Goal: Information Seeking & Learning: Compare options

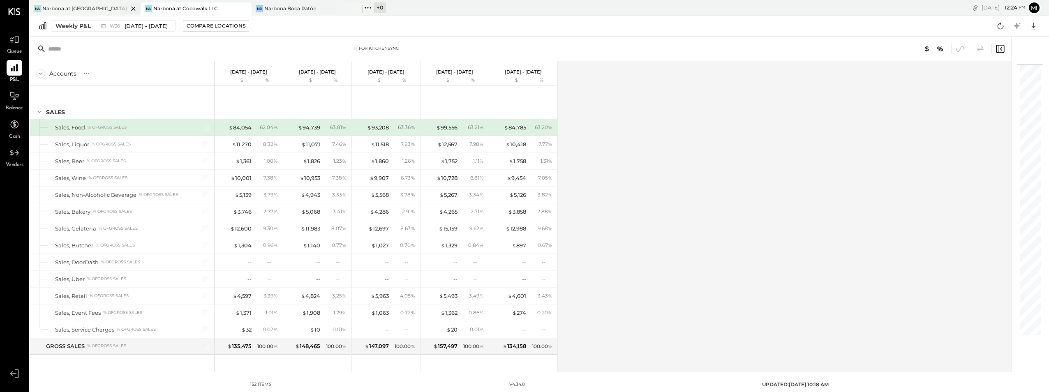
click at [47, 7] on div "Narbona at [GEOGRAPHIC_DATA] LLC" at bounding box center [85, 8] width 86 height 7
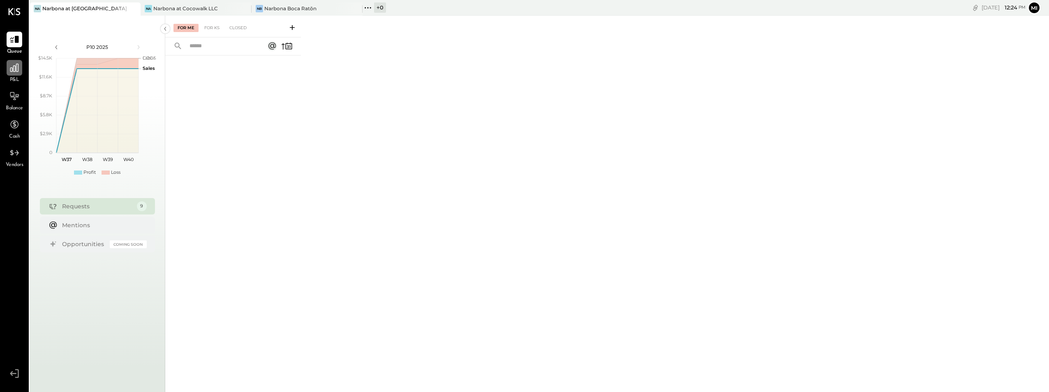
click at [16, 76] on div at bounding box center [15, 68] width 16 height 16
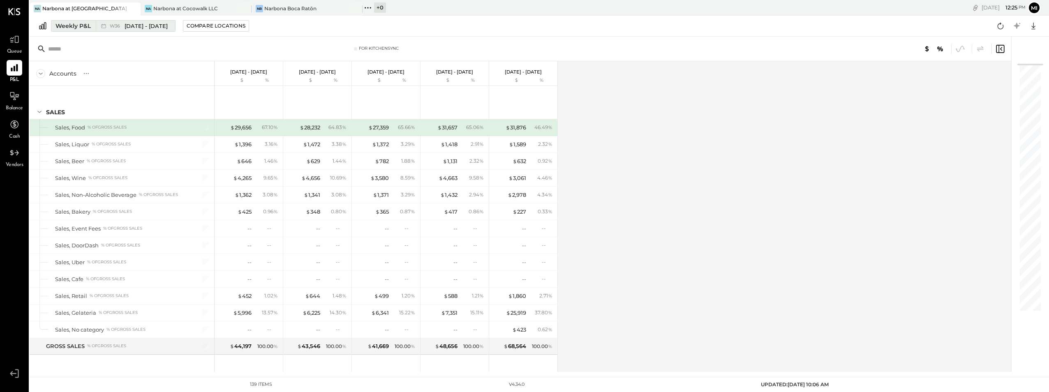
click at [161, 25] on span "[DATE] - [DATE]" at bounding box center [145, 26] width 43 height 8
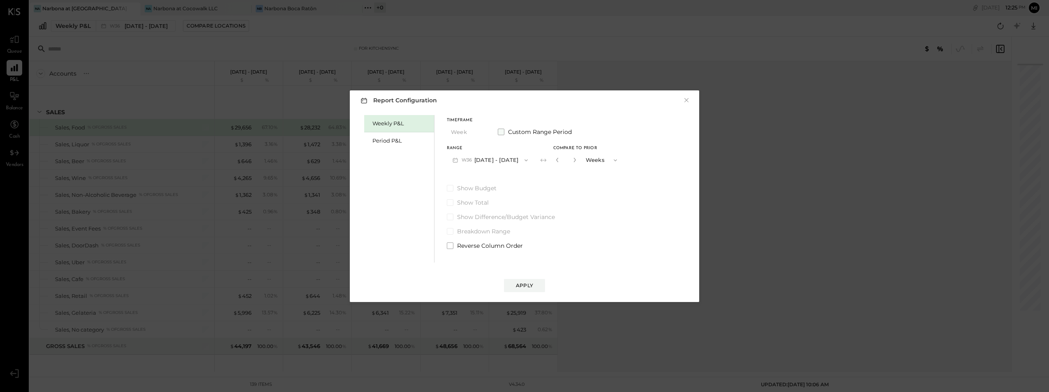
click at [502, 130] on span at bounding box center [501, 132] width 7 height 7
click at [491, 159] on icon "button" at bounding box center [488, 160] width 7 height 7
click at [499, 159] on div "[DATE]" at bounding box center [481, 161] width 69 height 17
click at [525, 287] on div "Apply" at bounding box center [524, 285] width 17 height 7
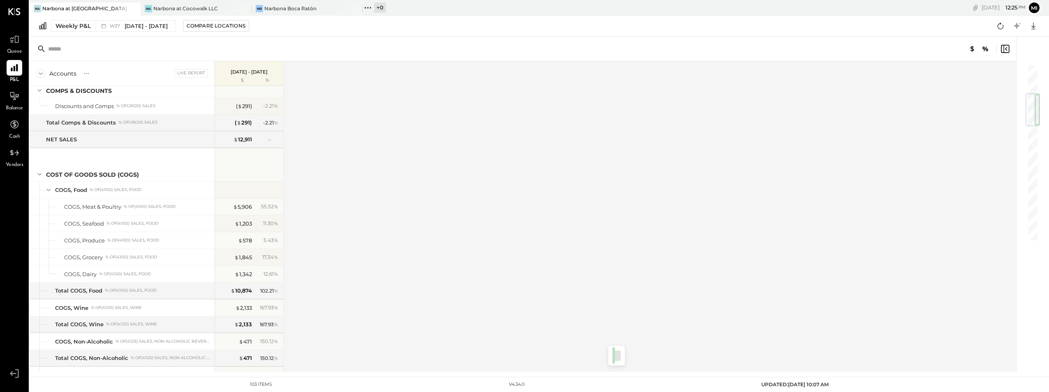
scroll to position [242, 0]
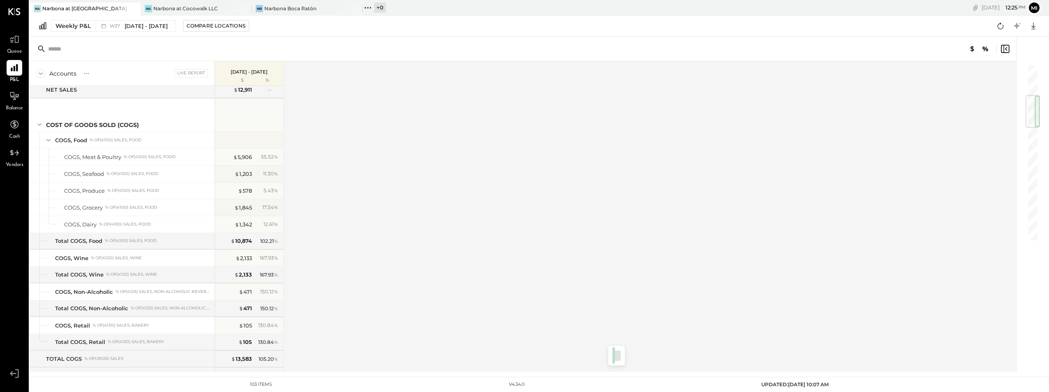
drag, startPoint x: 1034, startPoint y: 90, endPoint x: 1039, endPoint y: 116, distance: 26.8
click at [1039, 116] on div at bounding box center [1032, 111] width 14 height 33
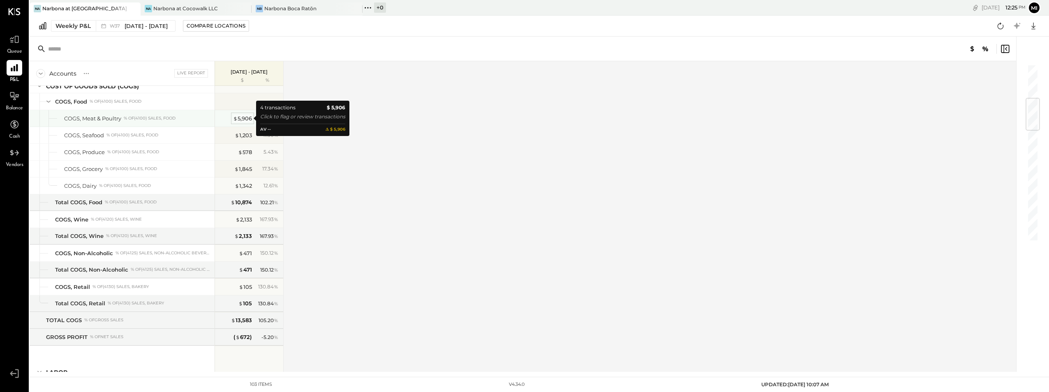
click at [240, 118] on div "$ 5,906" at bounding box center [242, 119] width 19 height 8
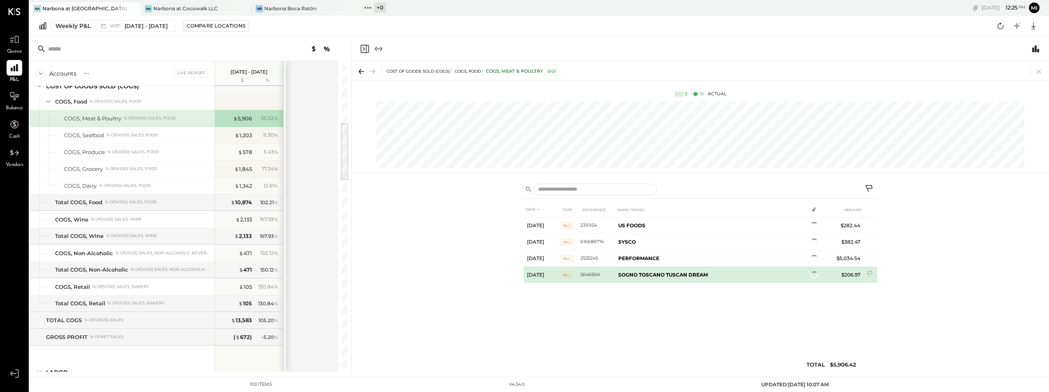
click at [661, 287] on div "DATE TYPE REFERENCE NAME / MEMO AMOUNT [DATE] Bill 2310154 US FOODS $282.44 [DA…" at bounding box center [699, 289] width 353 height 174
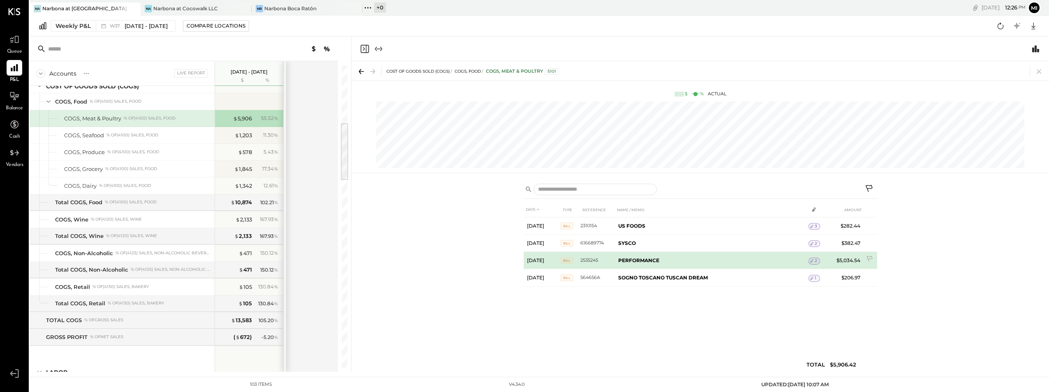
click at [815, 261] on span "2" at bounding box center [815, 261] width 2 height 6
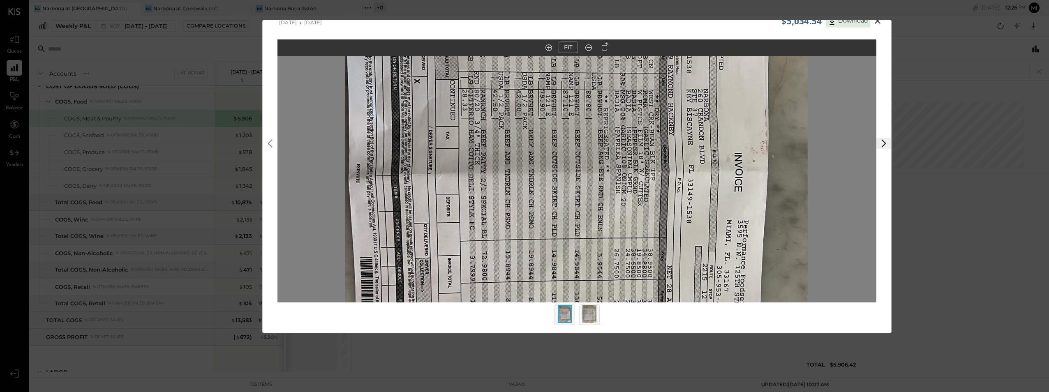
scroll to position [16, 0]
click at [607, 48] on icon at bounding box center [605, 46] width 7 height 8
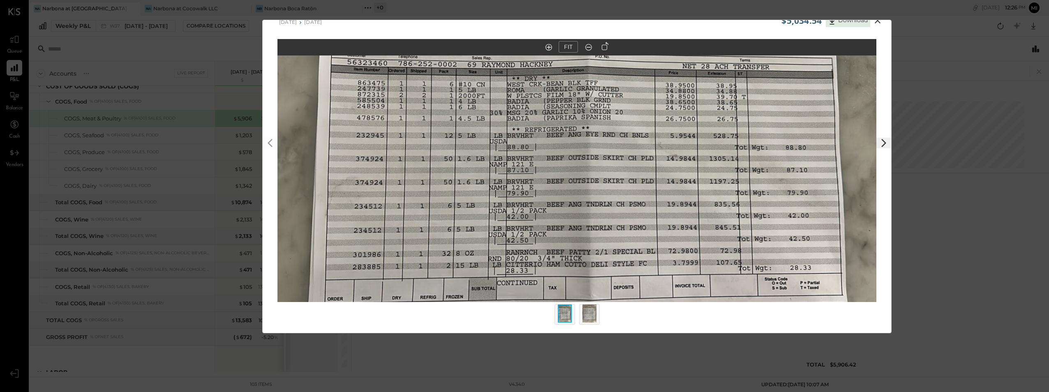
click at [883, 138] on icon at bounding box center [883, 143] width 10 height 10
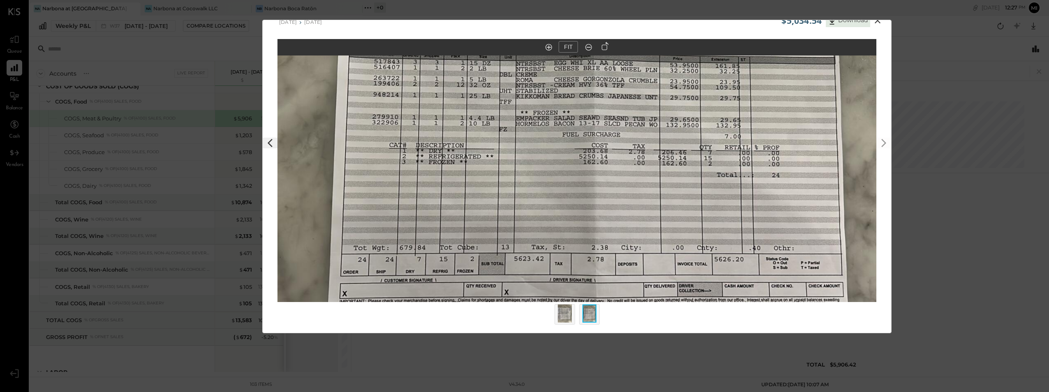
click at [268, 143] on polygon at bounding box center [269, 143] width 5 height 8
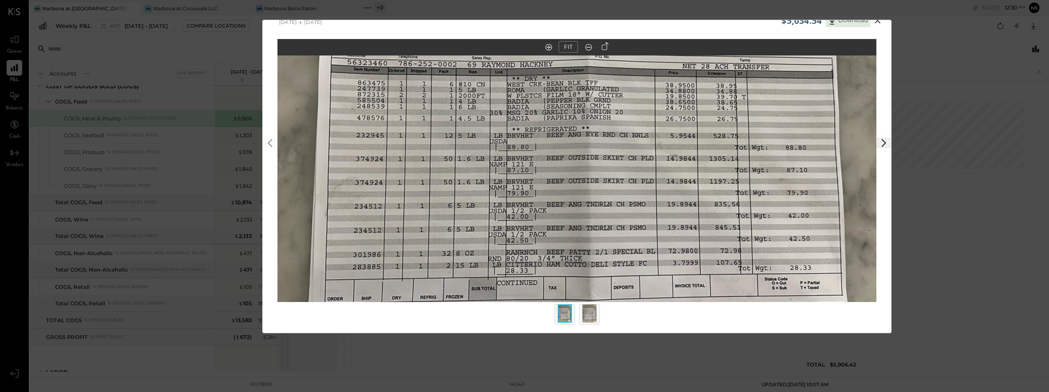
click at [877, 22] on icon at bounding box center [877, 21] width 10 height 10
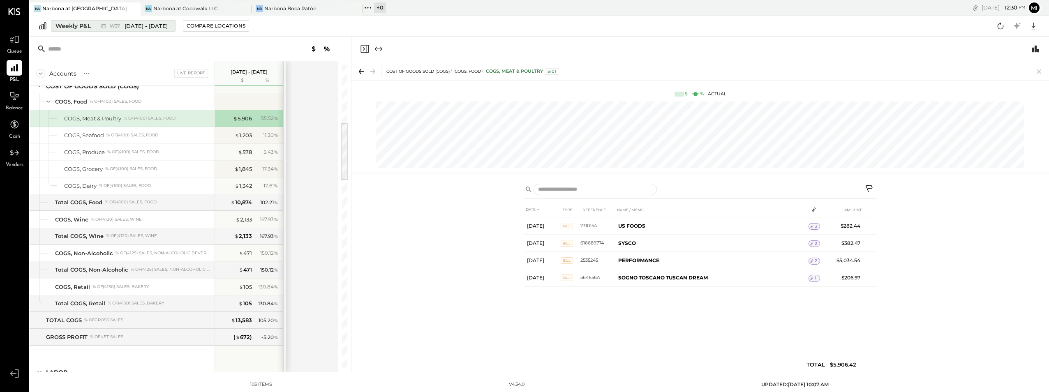
click at [113, 26] on span "W37" at bounding box center [116, 26] width 13 height 5
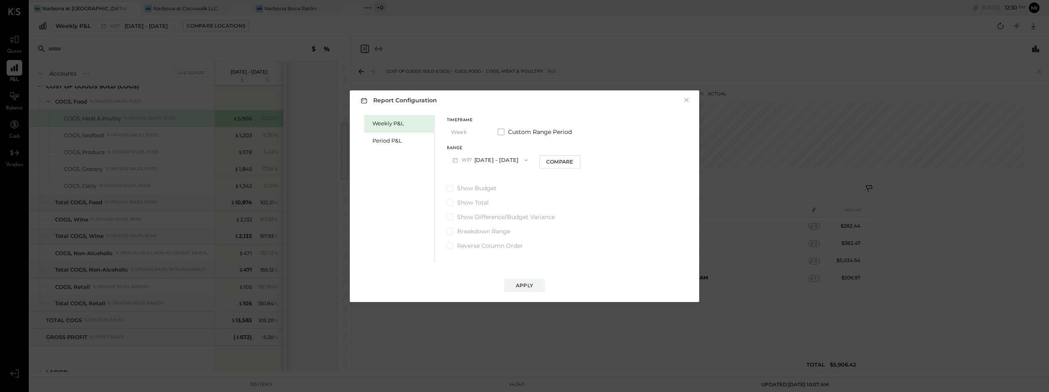
click at [478, 34] on div "Report Configuration × Weekly P&L Period P&L Timeframe Week Custom Range Period…" at bounding box center [524, 196] width 1049 height 392
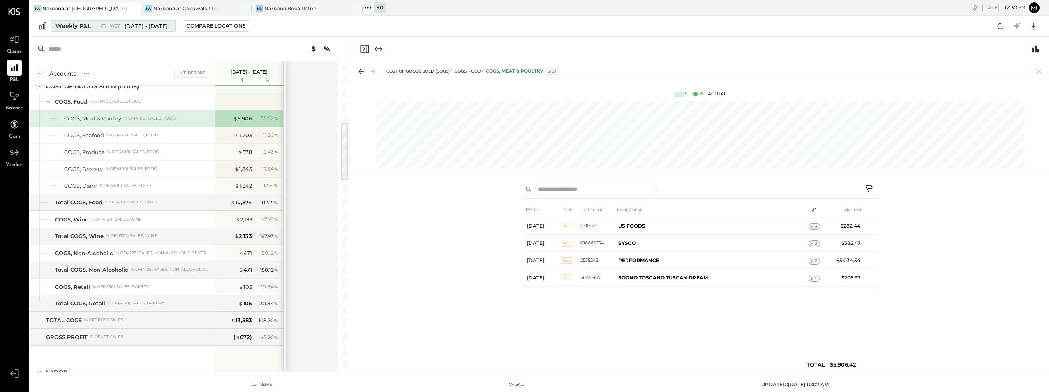
click at [121, 28] on span "W37" at bounding box center [116, 26] width 13 height 5
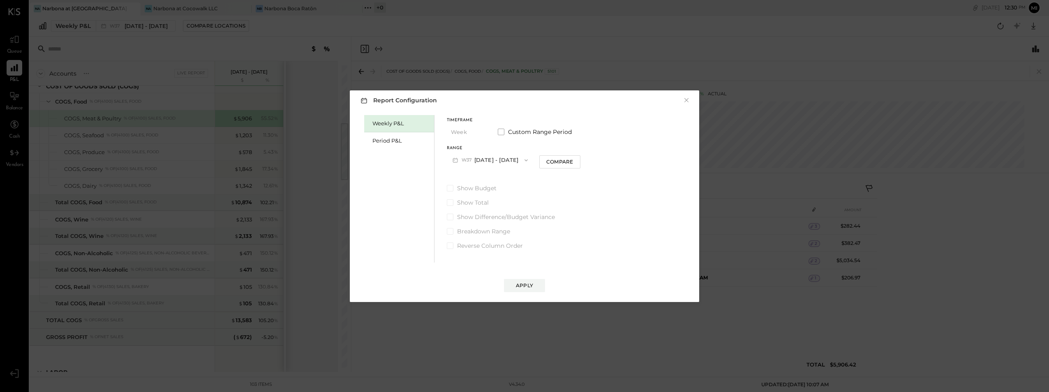
click at [394, 125] on div "Weekly P&L" at bounding box center [401, 124] width 58 height 8
click at [466, 159] on span "W37" at bounding box center [467, 160] width 13 height 7
click at [470, 179] on span "[DATE] - [DATE]" at bounding box center [486, 178] width 39 height 7
click at [663, 50] on div "Report Configuration × Weekly P&L Period P&L Timeframe Week Custom Range Period…" at bounding box center [524, 196] width 1049 height 392
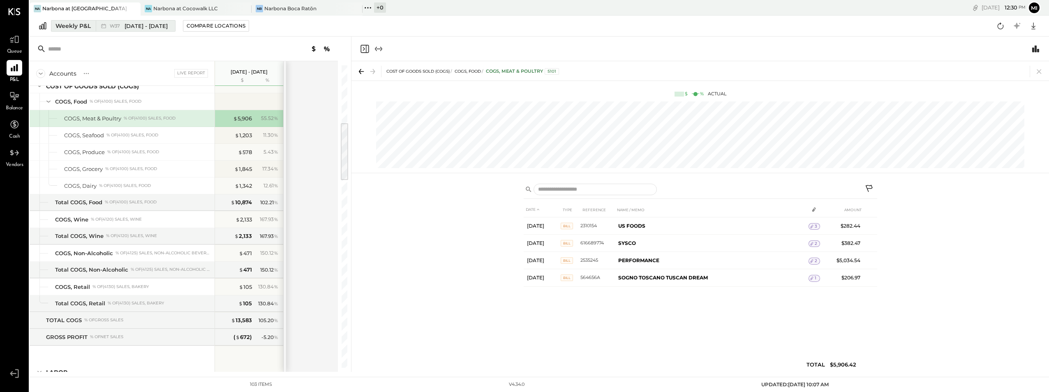
click at [153, 29] on span "[DATE] - [DATE]" at bounding box center [145, 26] width 43 height 8
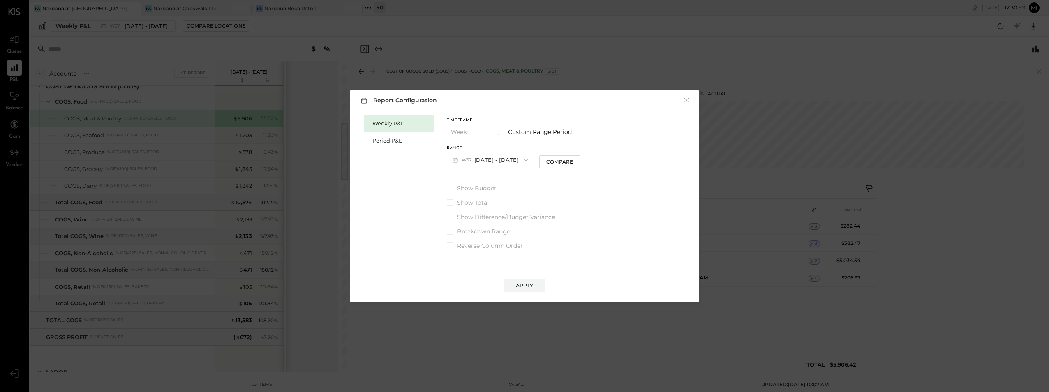
click at [460, 158] on button "W37 [DATE] - [DATE]" at bounding box center [490, 159] width 87 height 15
click at [460, 179] on span "W36" at bounding box center [457, 178] width 13 height 7
click at [548, 164] on div "Compare" at bounding box center [559, 161] width 27 height 7
click at [522, 288] on div "Apply" at bounding box center [524, 285] width 17 height 7
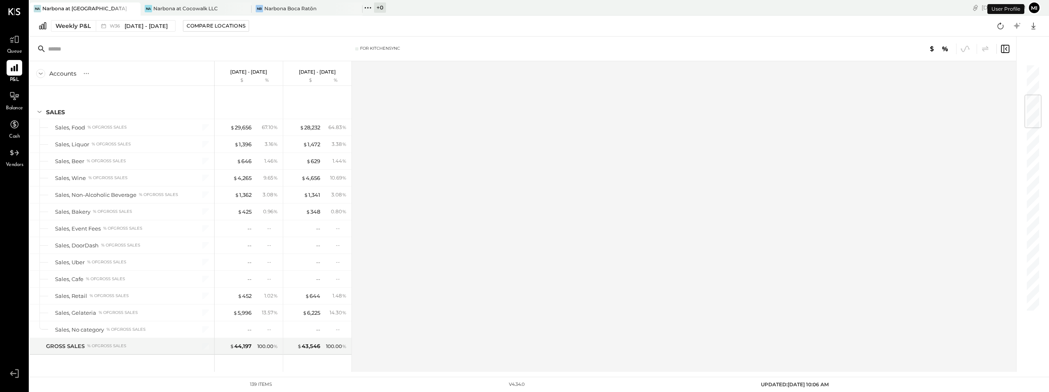
scroll to position [260, 0]
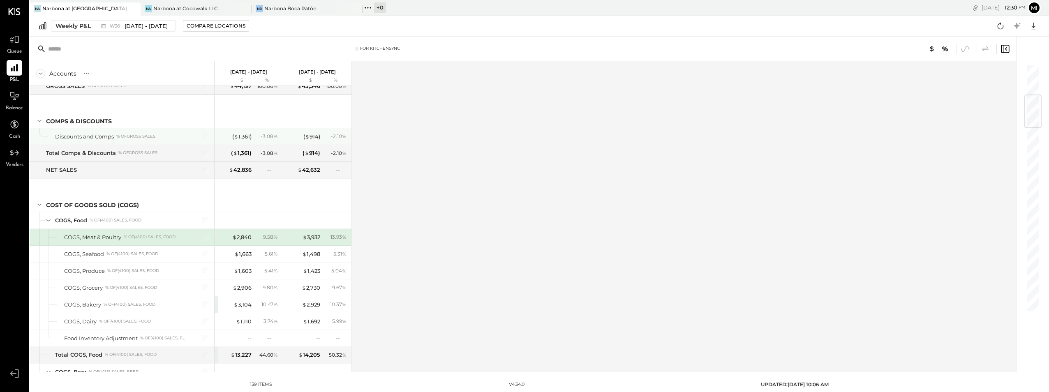
scroll to position [219, 0]
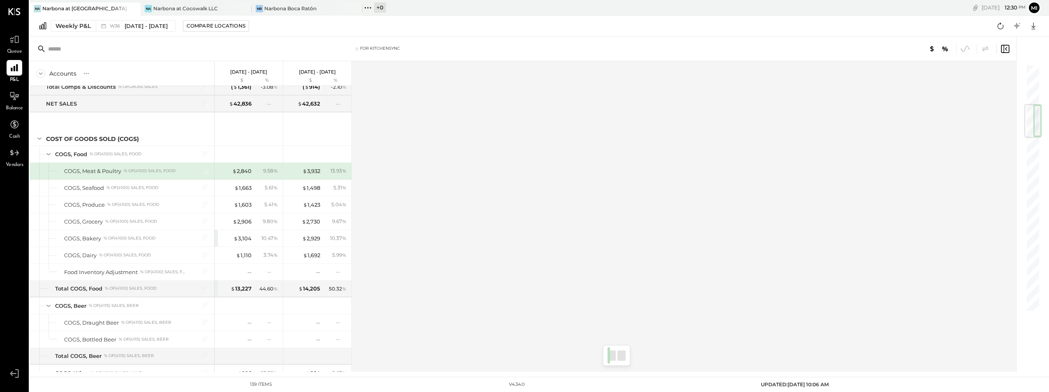
drag, startPoint x: 1032, startPoint y: 101, endPoint x: 1038, endPoint y: 115, distance: 15.6
click at [1038, 115] on div at bounding box center [1032, 121] width 17 height 34
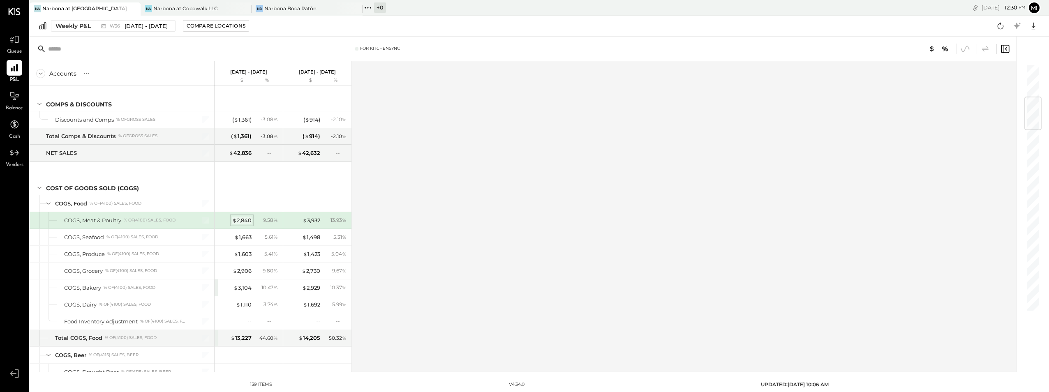
click at [242, 219] on div "$ 2,840" at bounding box center [241, 221] width 19 height 8
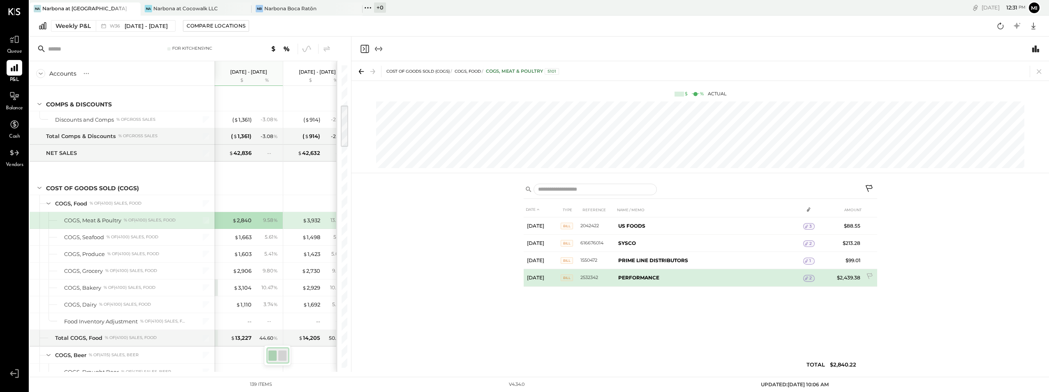
click at [642, 277] on b "PERFORMANCE" at bounding box center [638, 277] width 41 height 6
click at [813, 277] on div "2" at bounding box center [809, 278] width 12 height 7
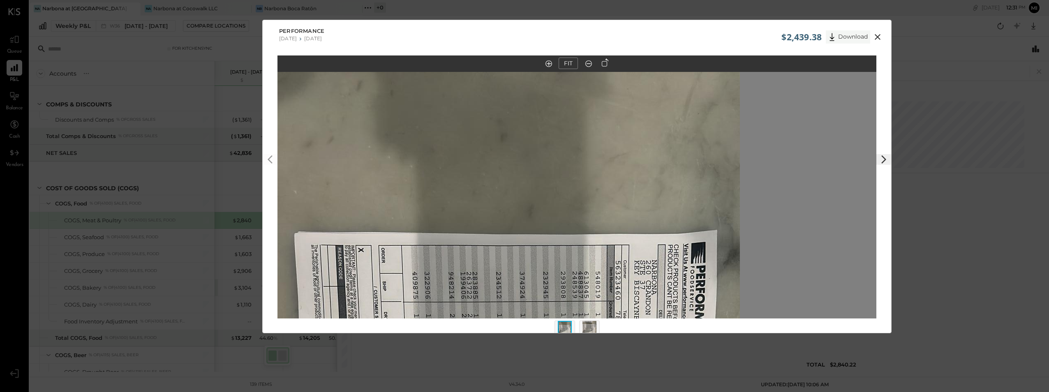
click at [846, 34] on button "Download" at bounding box center [847, 36] width 44 height 13
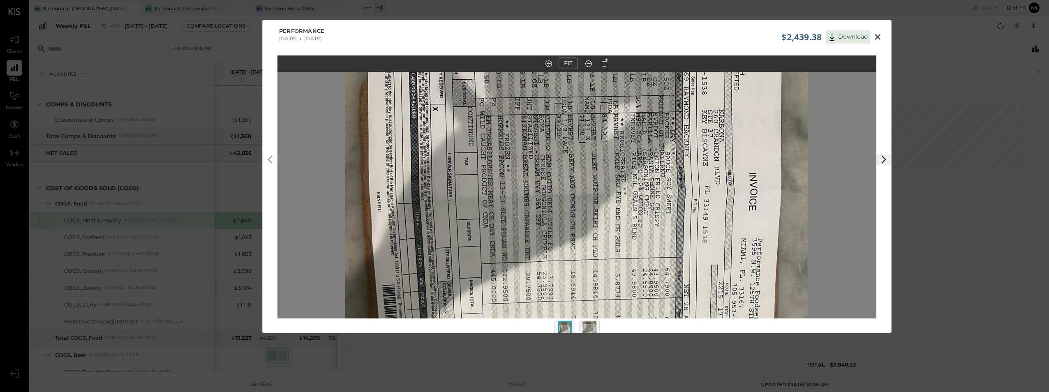
click at [604, 65] on icon at bounding box center [605, 62] width 7 height 8
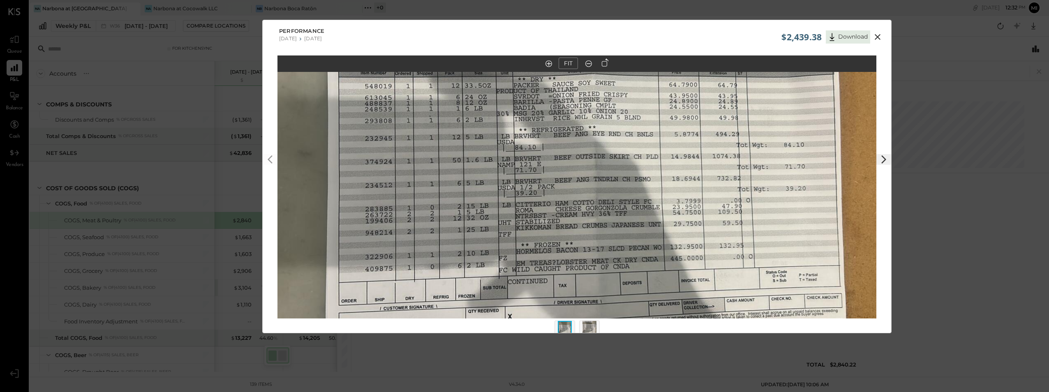
click at [563, 63] on button "FIT" at bounding box center [567, 64] width 19 height 12
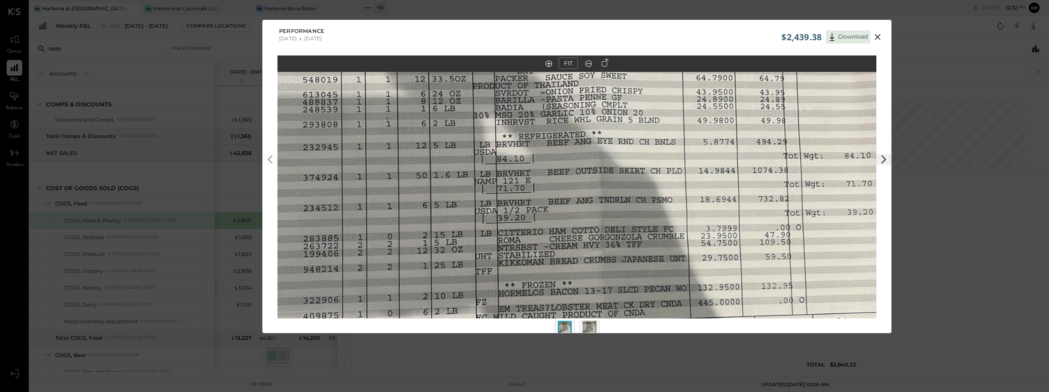
click at [548, 67] on in at bounding box center [548, 63] width 7 height 7
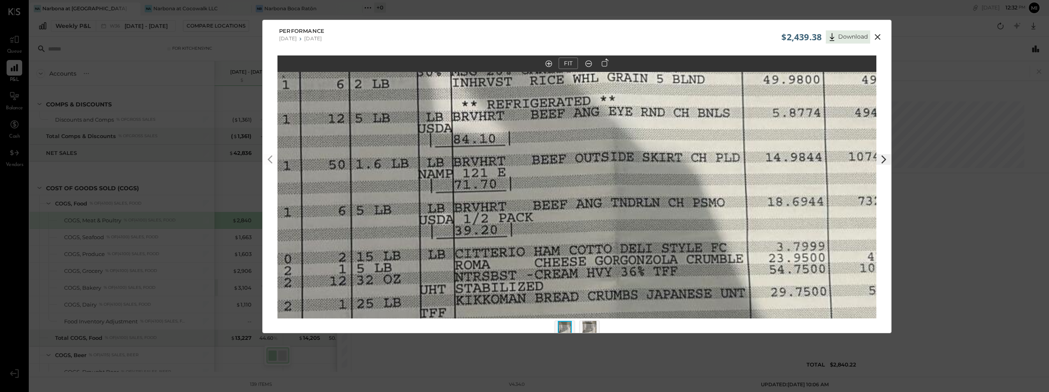
click at [585, 62] on icon at bounding box center [588, 63] width 8 height 11
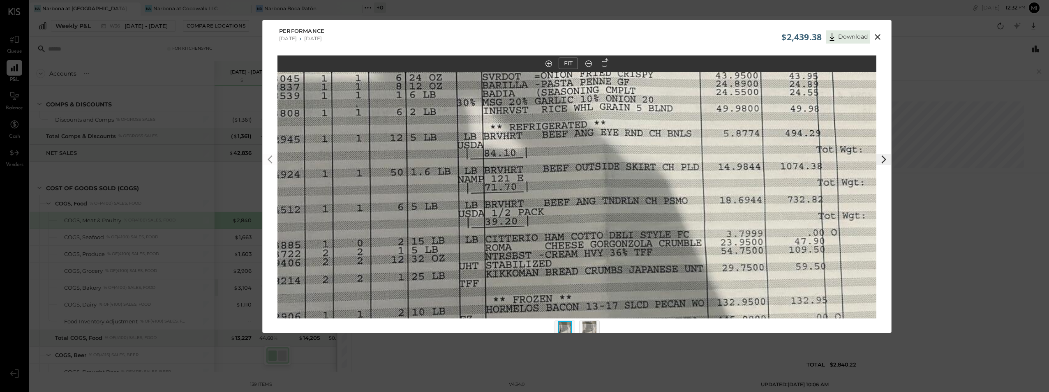
click at [585, 62] on icon at bounding box center [588, 63] width 8 height 11
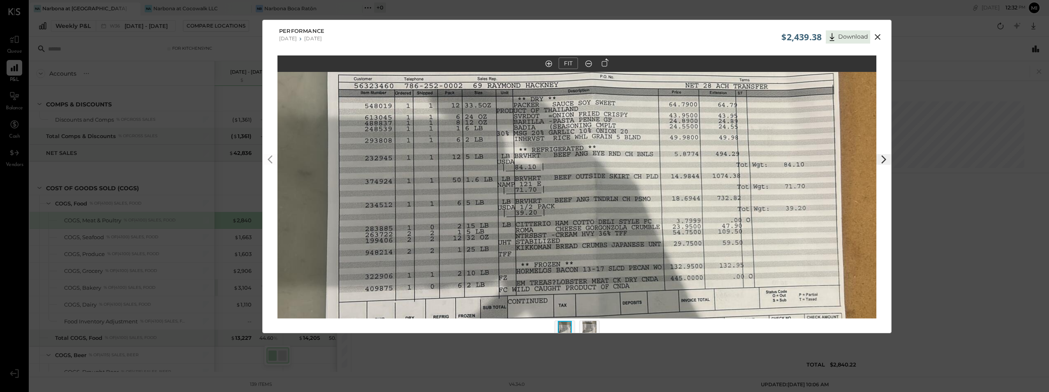
click at [585, 62] on icon at bounding box center [588, 63] width 8 height 11
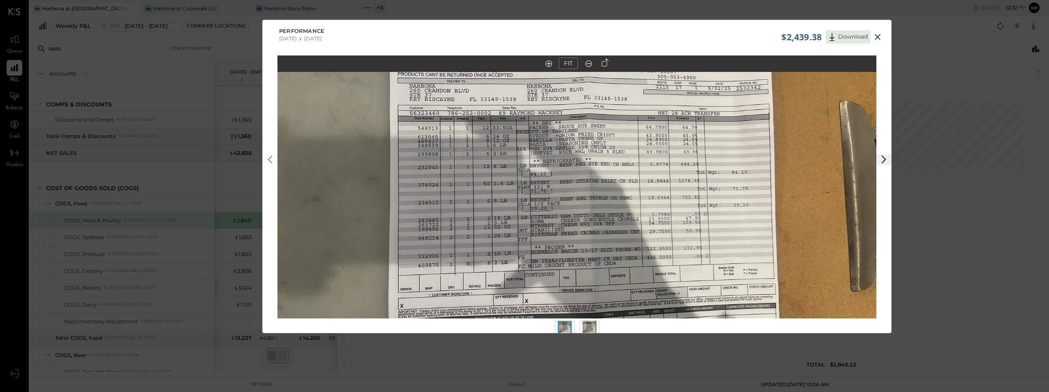
click at [877, 38] on icon at bounding box center [877, 37] width 10 height 10
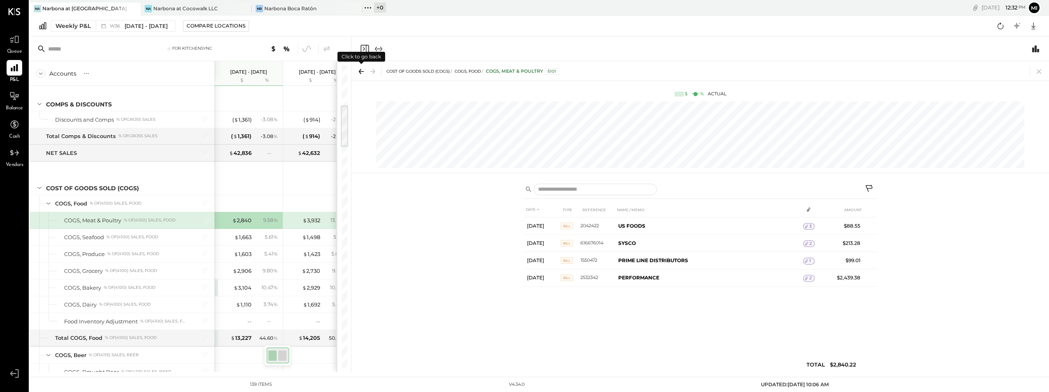
click at [364, 71] on icon at bounding box center [361, 72] width 12 height 12
click at [374, 73] on icon at bounding box center [374, 71] width 2 height 5
click at [1037, 70] on icon at bounding box center [1039, 72] width 12 height 12
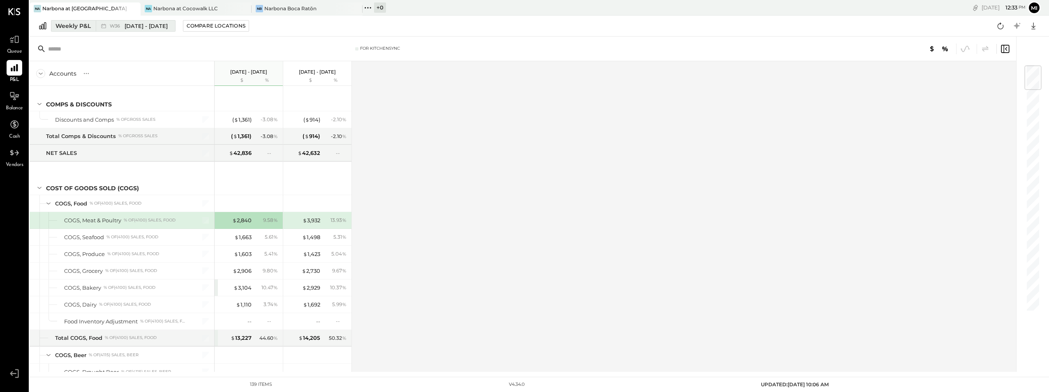
click at [128, 25] on span "[DATE] - [DATE]" at bounding box center [145, 26] width 43 height 8
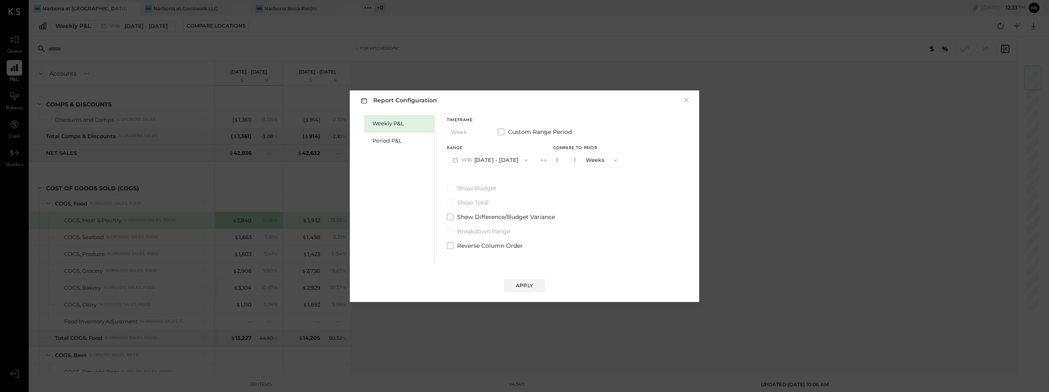
click at [523, 161] on icon "button" at bounding box center [526, 160] width 7 height 7
click at [495, 161] on span "[DATE] - [DATE]" at bounding box center [486, 160] width 39 height 7
click at [526, 288] on div "Apply" at bounding box center [524, 285] width 17 height 7
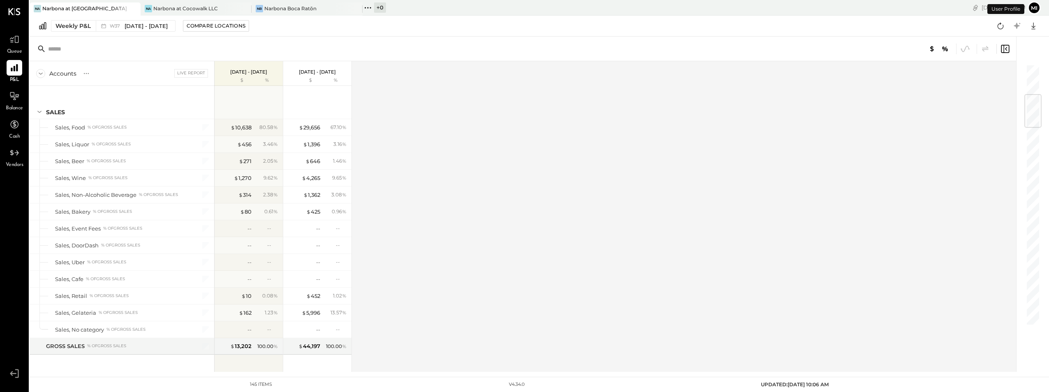
scroll to position [260, 0]
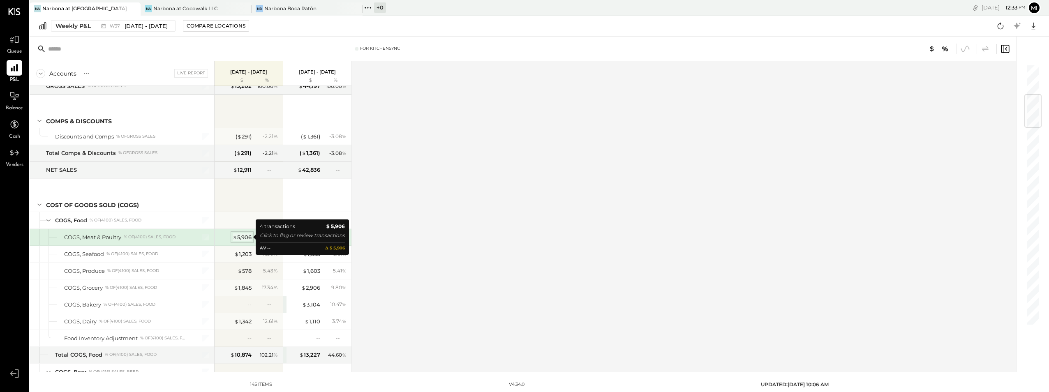
click at [244, 237] on div "$ 5,906" at bounding box center [242, 237] width 19 height 8
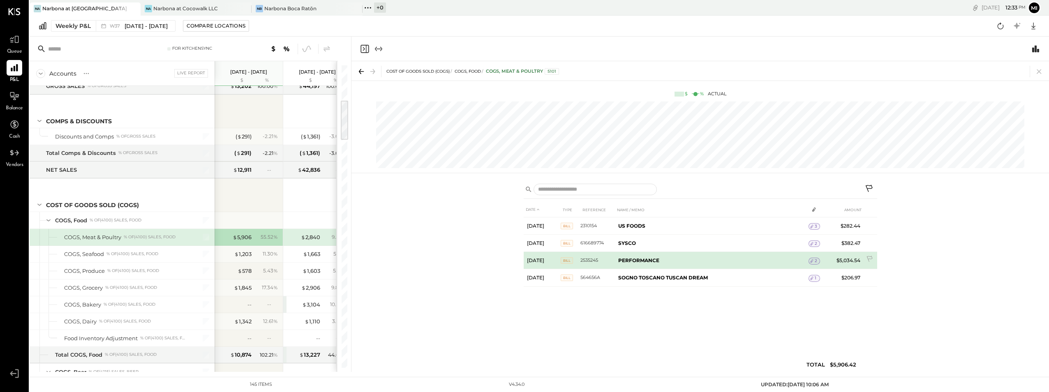
click at [814, 260] on icon at bounding box center [812, 261] width 6 height 6
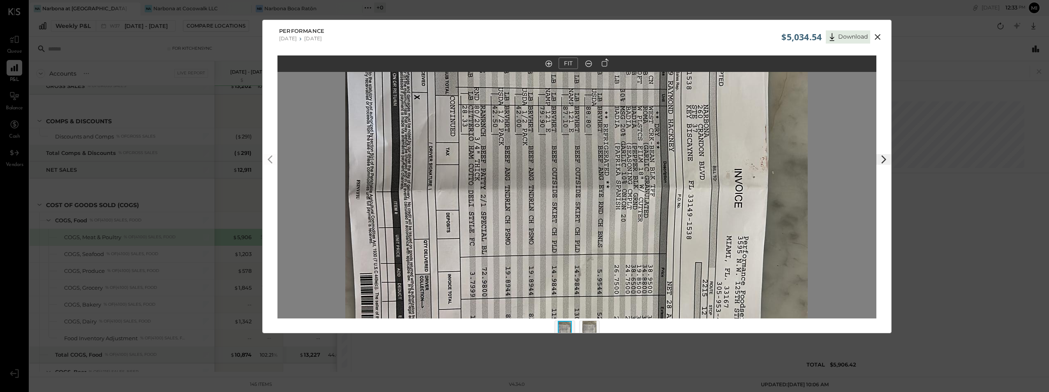
click at [604, 62] on icon at bounding box center [605, 62] width 7 height 8
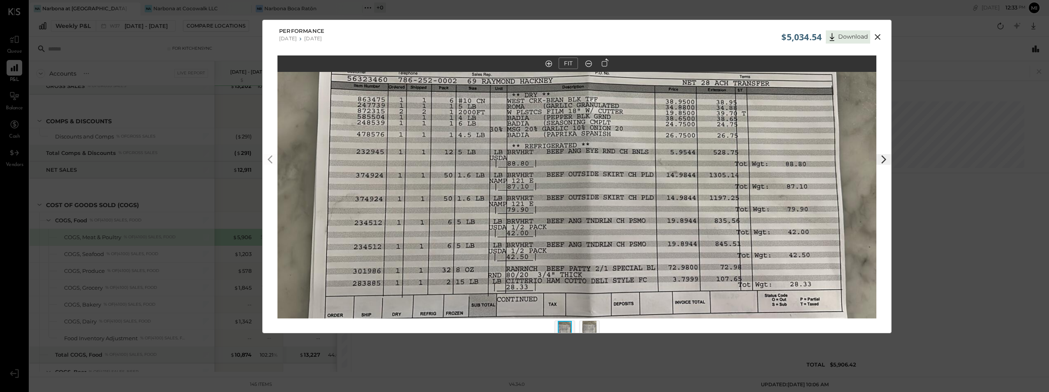
click at [589, 62] on icon at bounding box center [588, 63] width 8 height 11
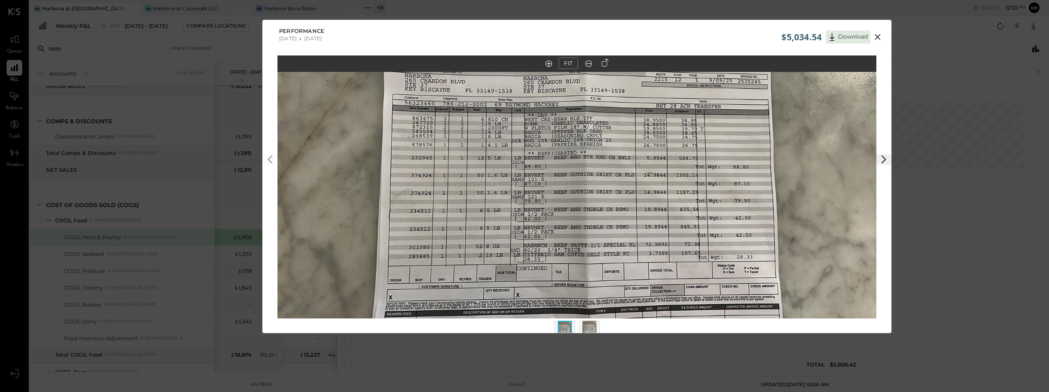
click at [589, 62] on icon at bounding box center [588, 63] width 8 height 11
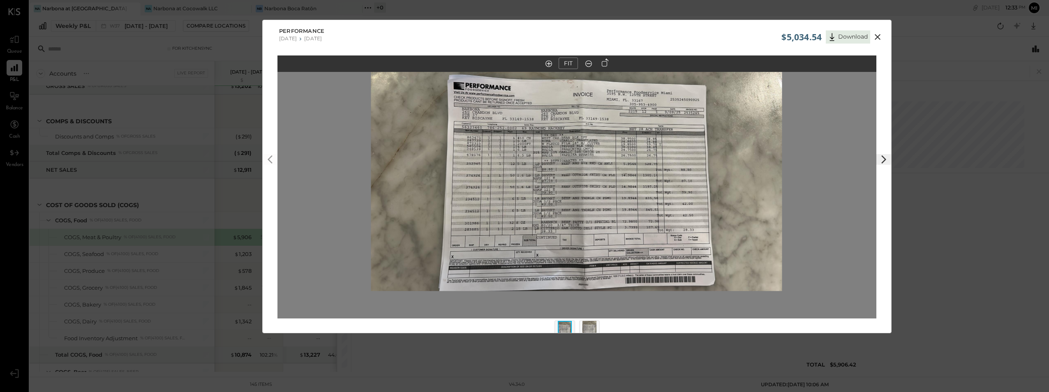
click at [549, 63] on icon at bounding box center [548, 63] width 7 height 7
